Goal: Task Accomplishment & Management: Complete application form

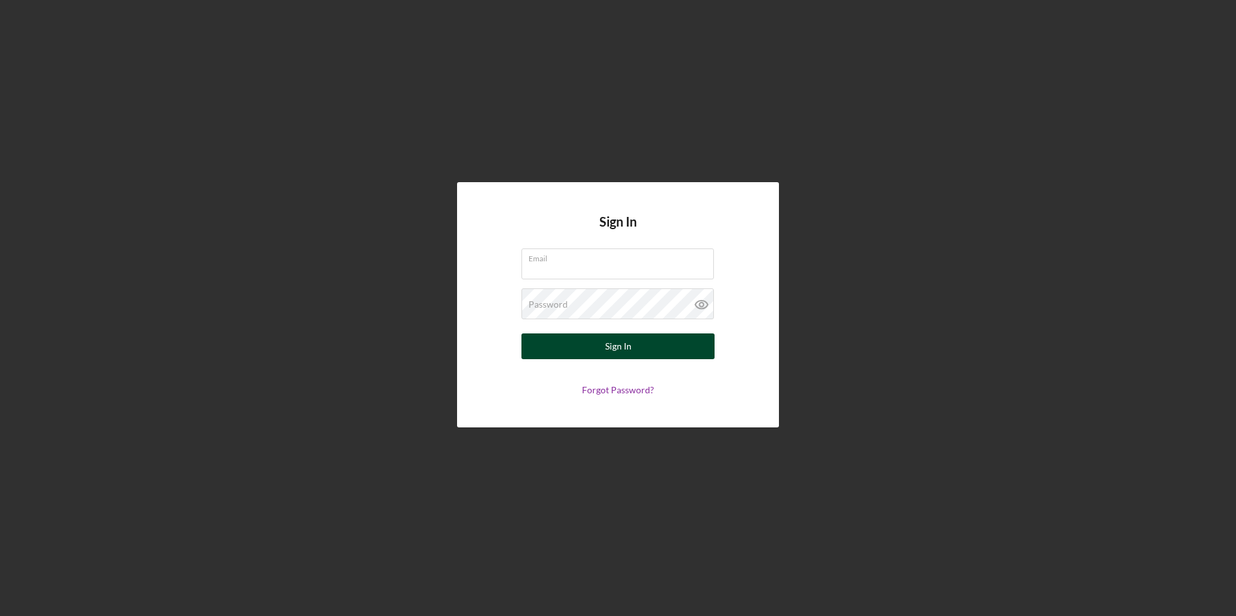
type input "[PERSON_NAME][EMAIL_ADDRESS][PERSON_NAME][DOMAIN_NAME]"
click at [607, 346] on div "Sign In" at bounding box center [618, 347] width 26 height 26
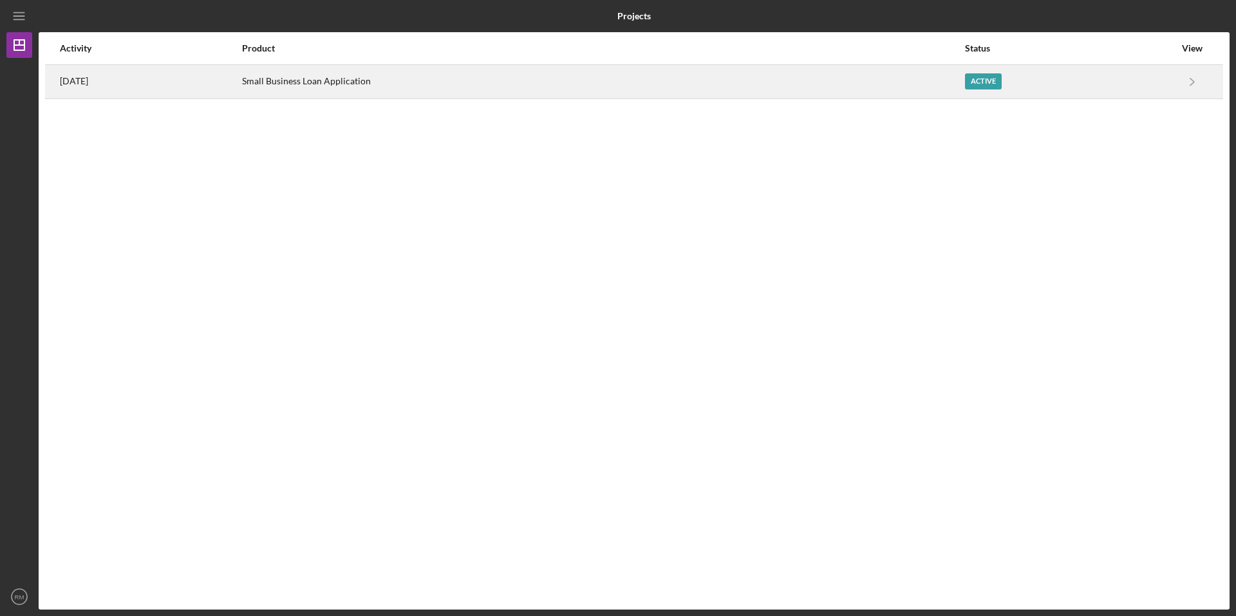
click at [957, 73] on div "Small Business Loan Application" at bounding box center [603, 82] width 722 height 32
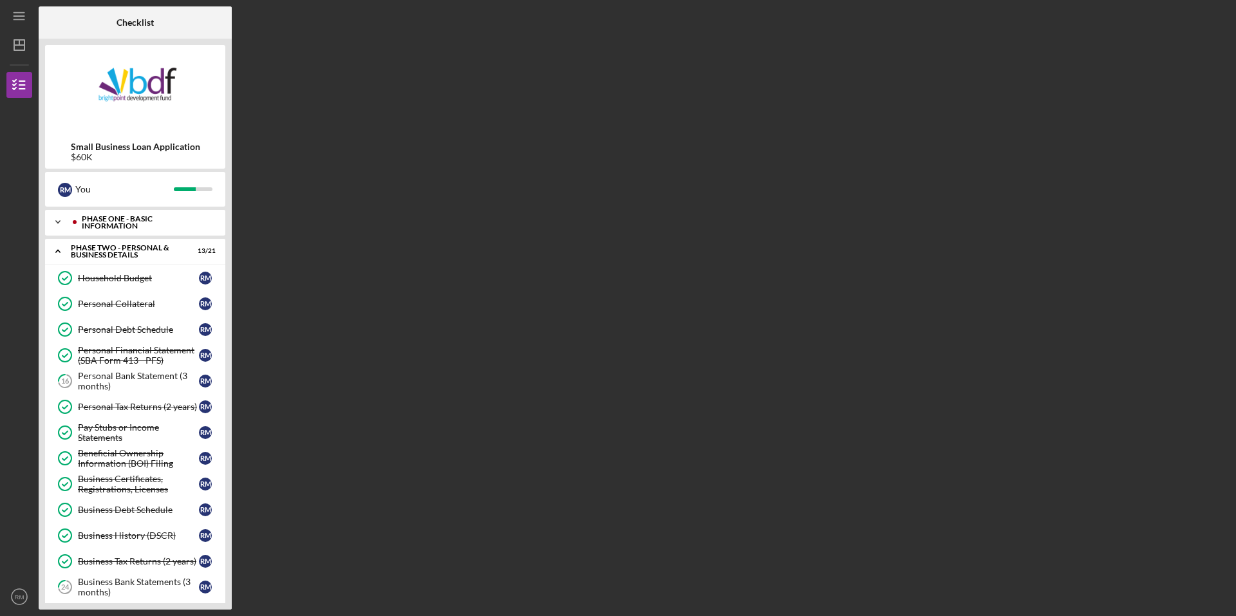
click at [56, 222] on polyline at bounding box center [58, 222] width 4 height 3
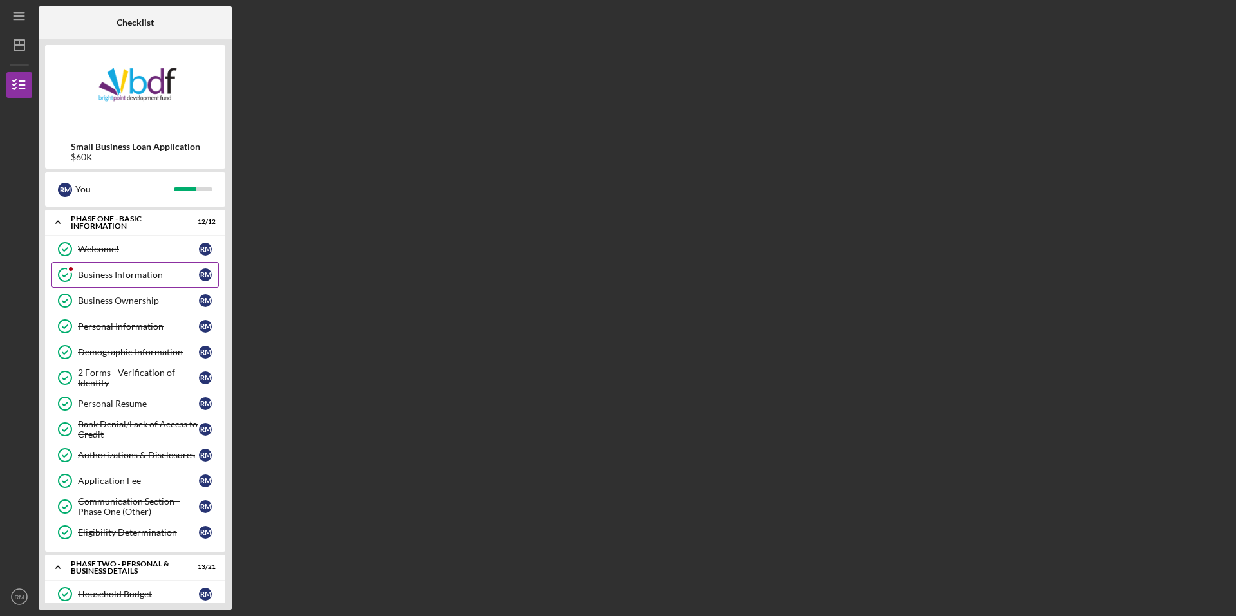
click at [133, 272] on div "Business Information" at bounding box center [138, 275] width 121 height 10
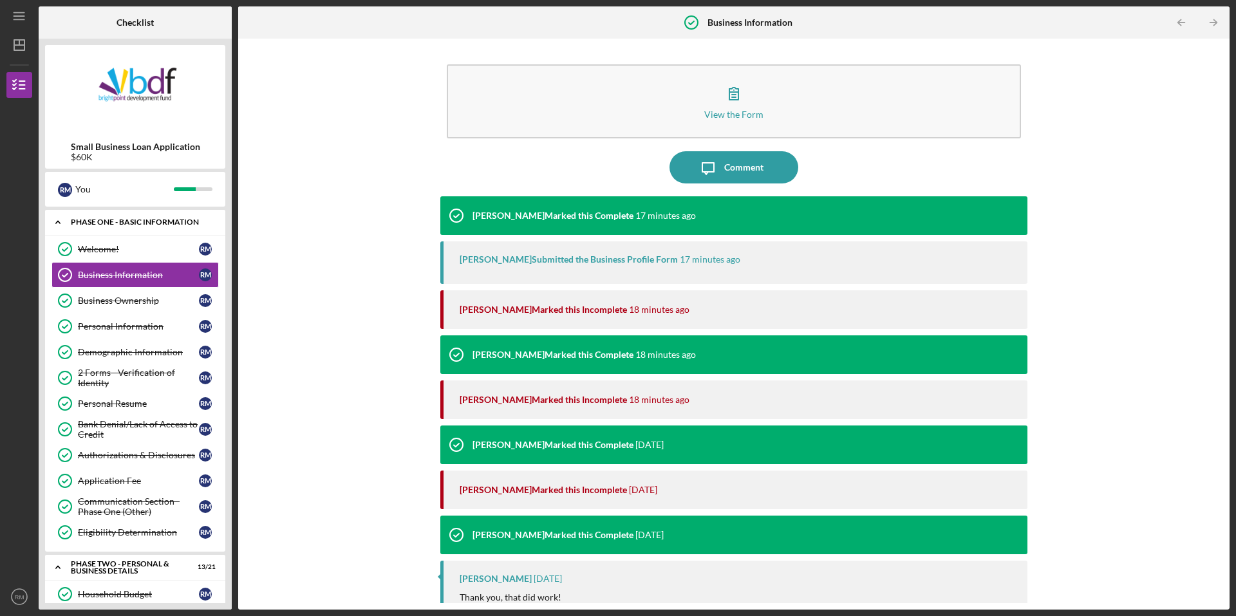
click at [55, 223] on icon "Icon/Expander" at bounding box center [58, 222] width 26 height 26
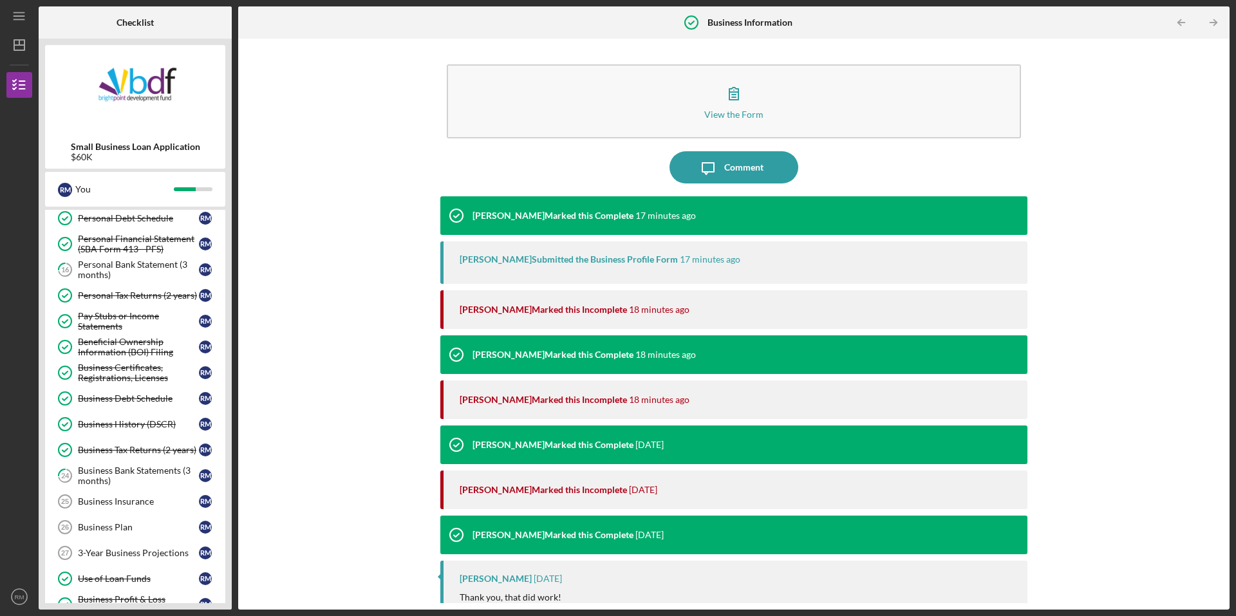
scroll to position [64, 0]
